Goal: Navigation & Orientation: Find specific page/section

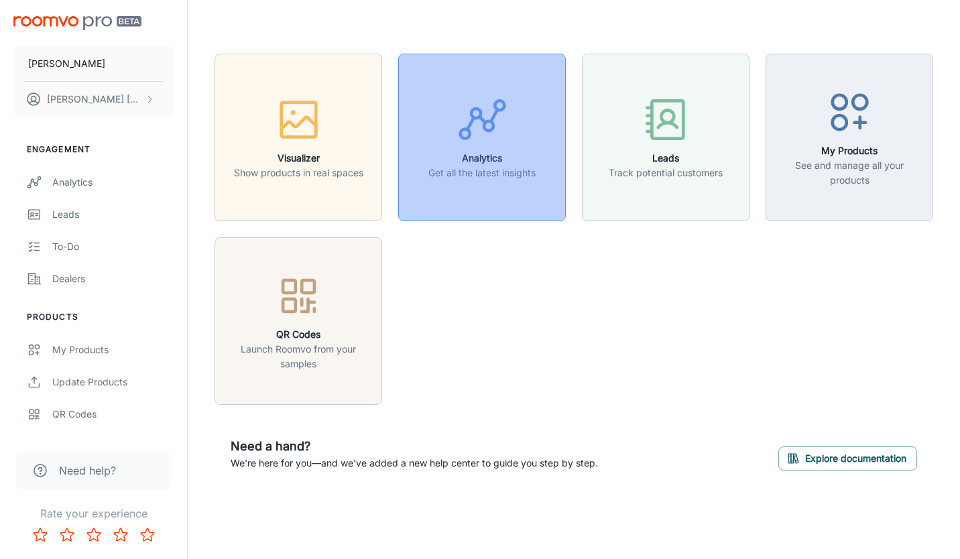
click at [502, 139] on icon "button" at bounding box center [482, 119] width 50 height 50
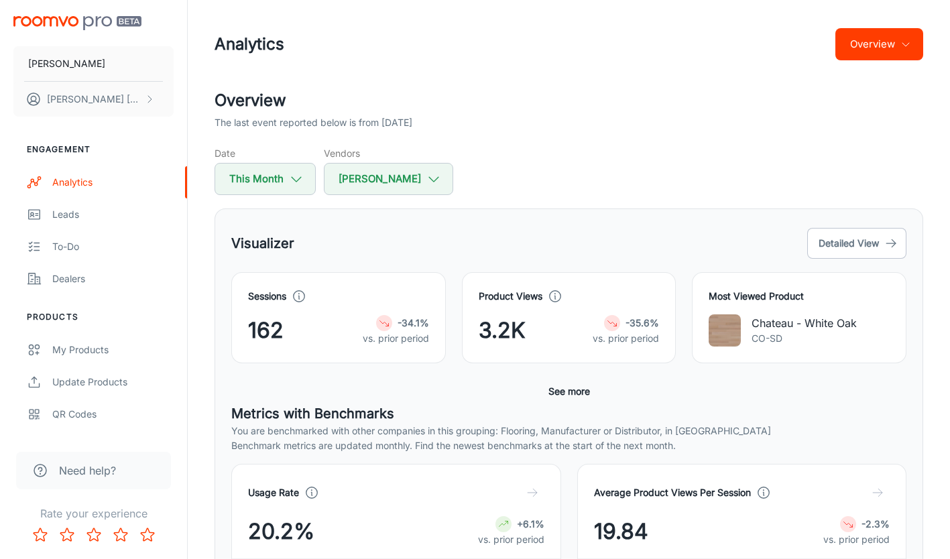
click at [877, 40] on button "Overview" at bounding box center [879, 44] width 88 height 32
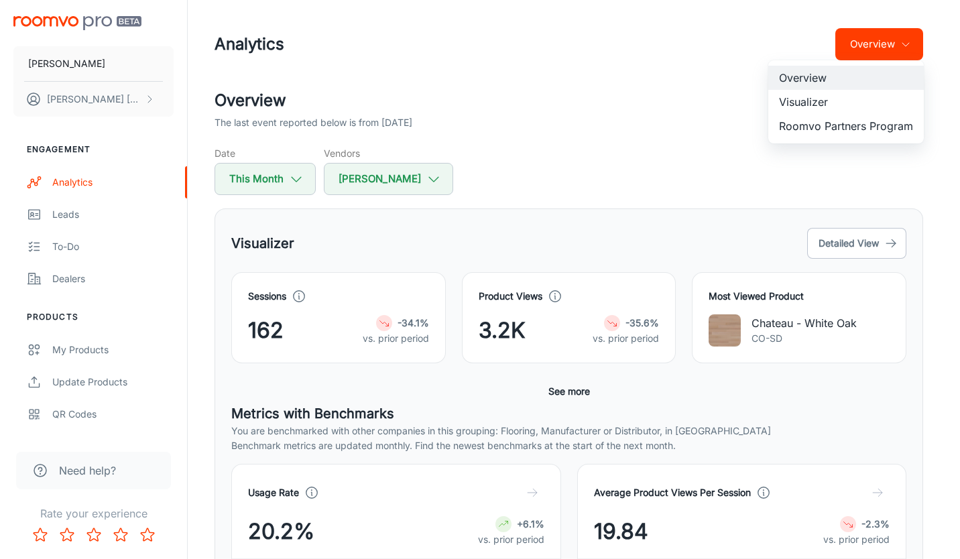
click at [817, 100] on li "Visualizer" at bounding box center [845, 102] width 155 height 24
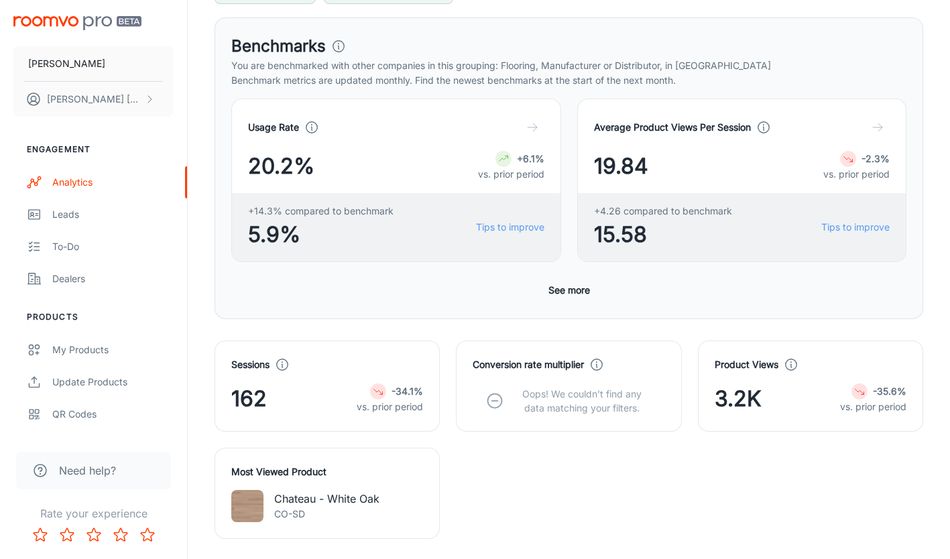
scroll to position [402, 0]
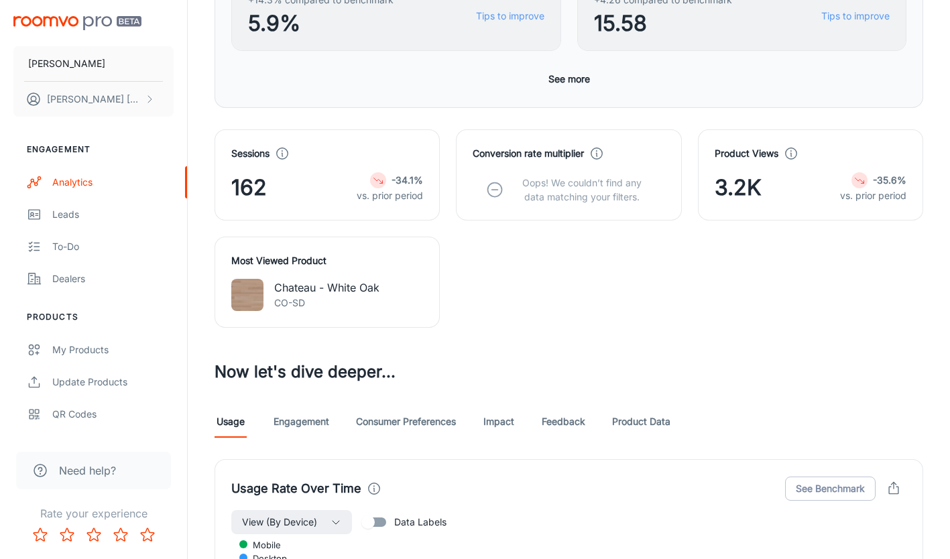
click at [625, 416] on link "Product Data" at bounding box center [641, 421] width 58 height 32
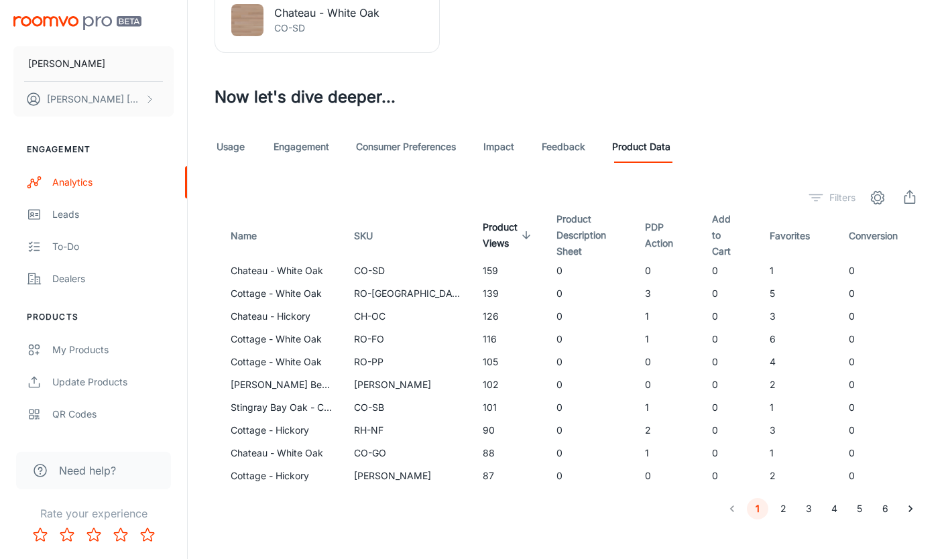
scroll to position [691, 0]
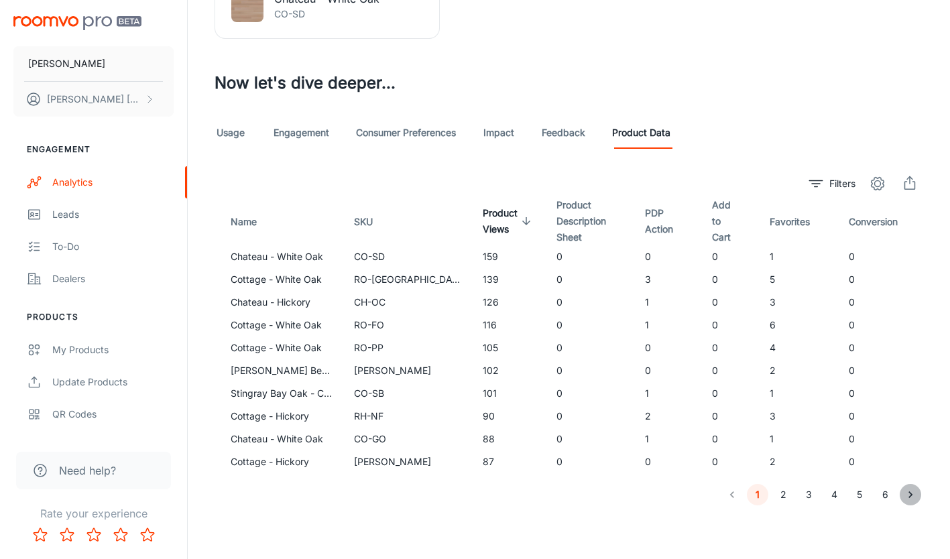
click at [909, 497] on icon "Go to next page" at bounding box center [909, 494] width 13 height 13
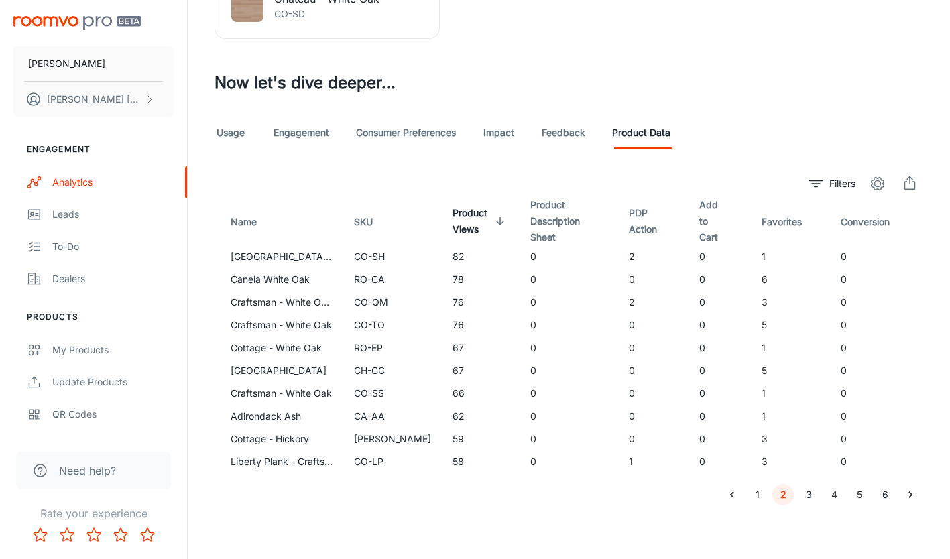
click at [911, 495] on icon "Go to next page" at bounding box center [910, 494] width 4 height 7
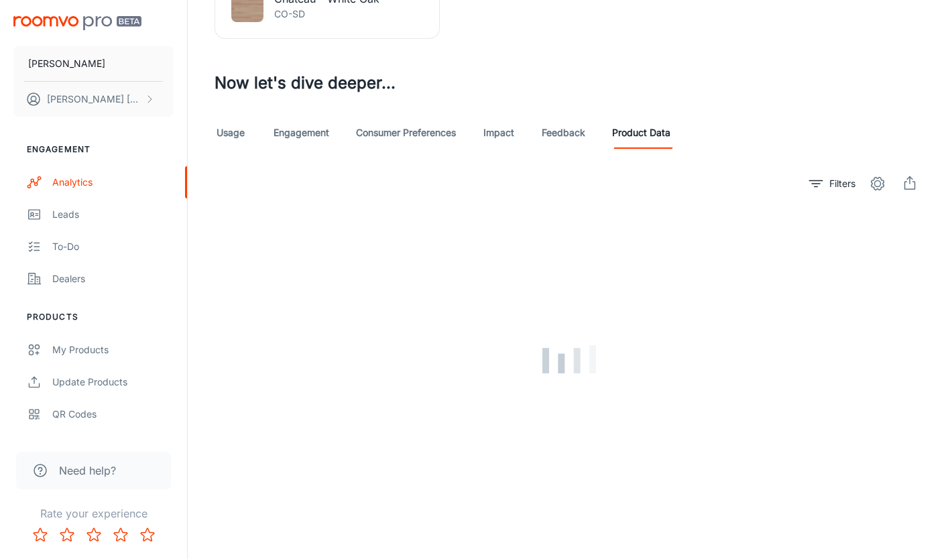
scroll to position [680, 0]
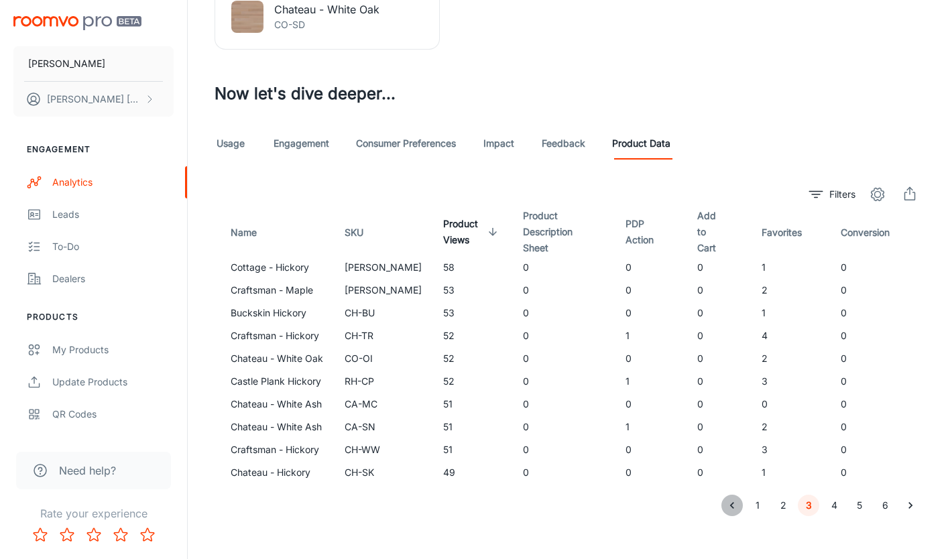
click at [733, 501] on icon "Go to previous page" at bounding box center [731, 505] width 13 height 13
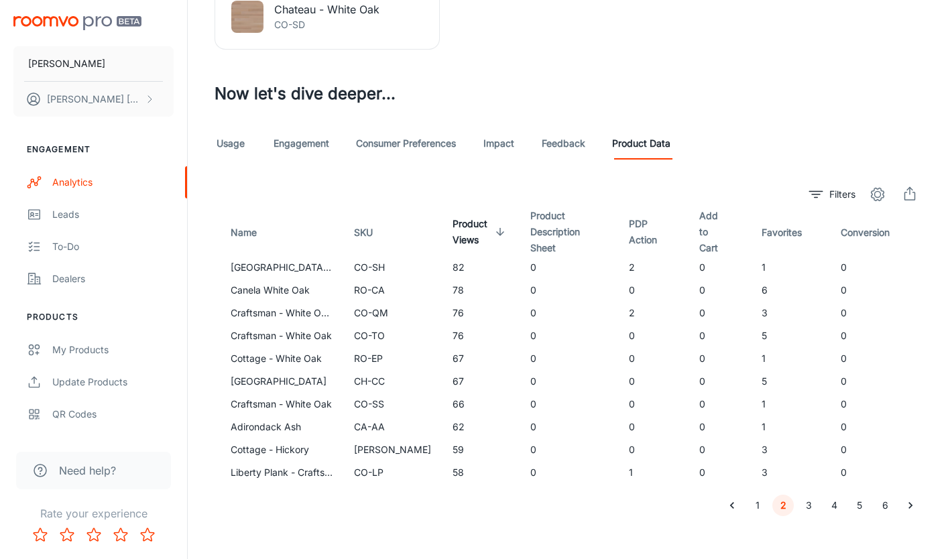
click at [731, 505] on icon "Go to previous page" at bounding box center [732, 505] width 4 height 7
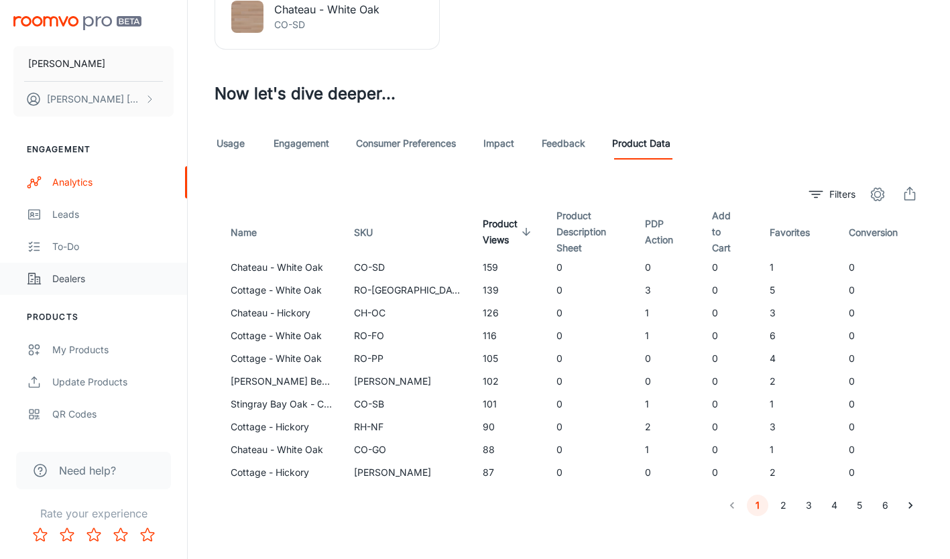
click at [75, 275] on div "Dealers" at bounding box center [112, 278] width 121 height 15
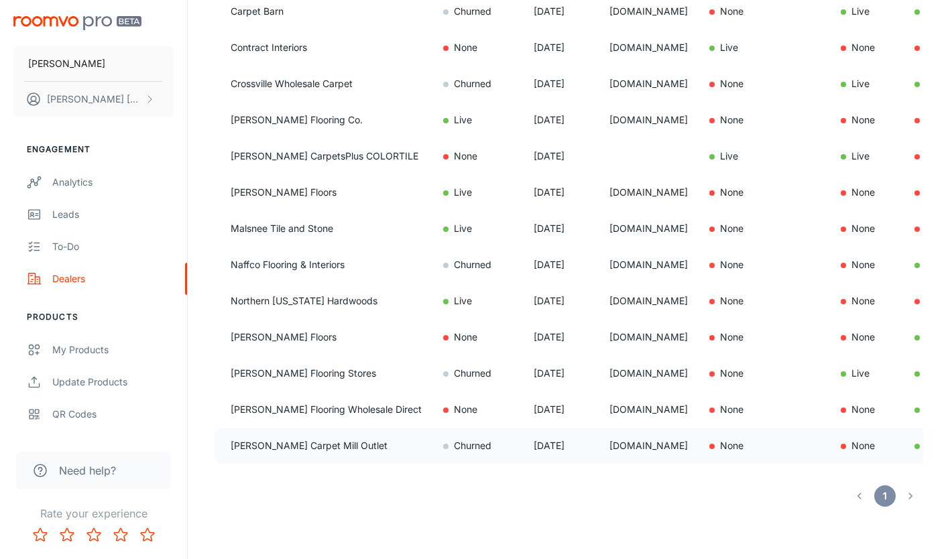
scroll to position [314, 0]
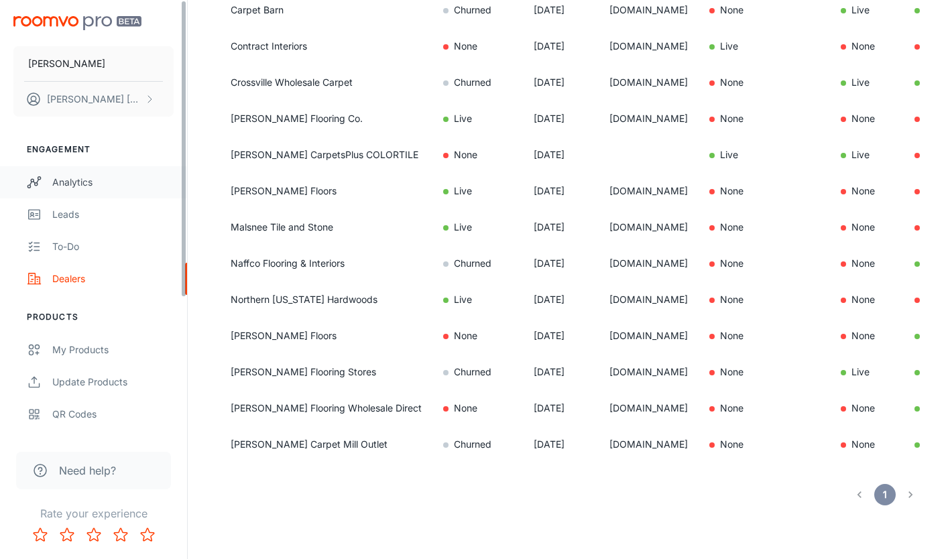
click at [71, 182] on div "Analytics" at bounding box center [112, 182] width 121 height 15
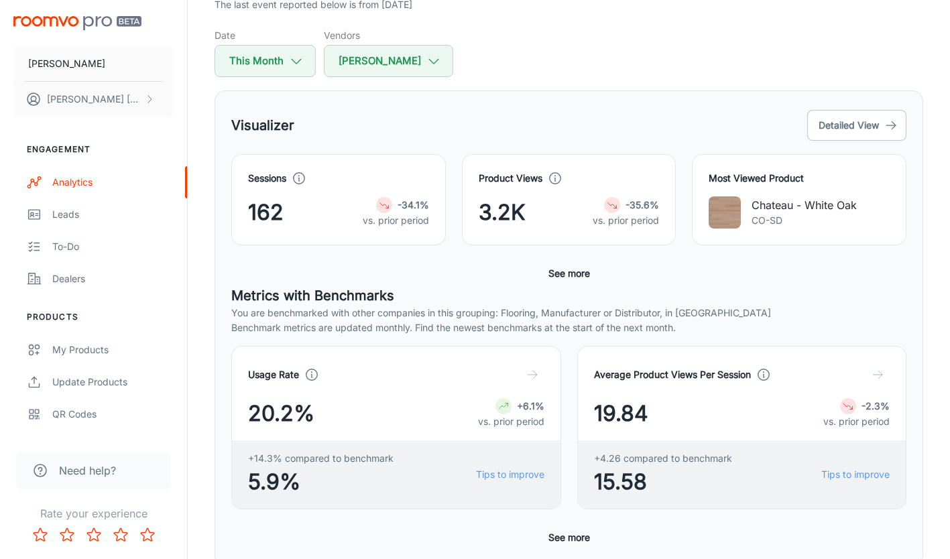
scroll to position [134, 0]
